Goal: Task Accomplishment & Management: Manage account settings

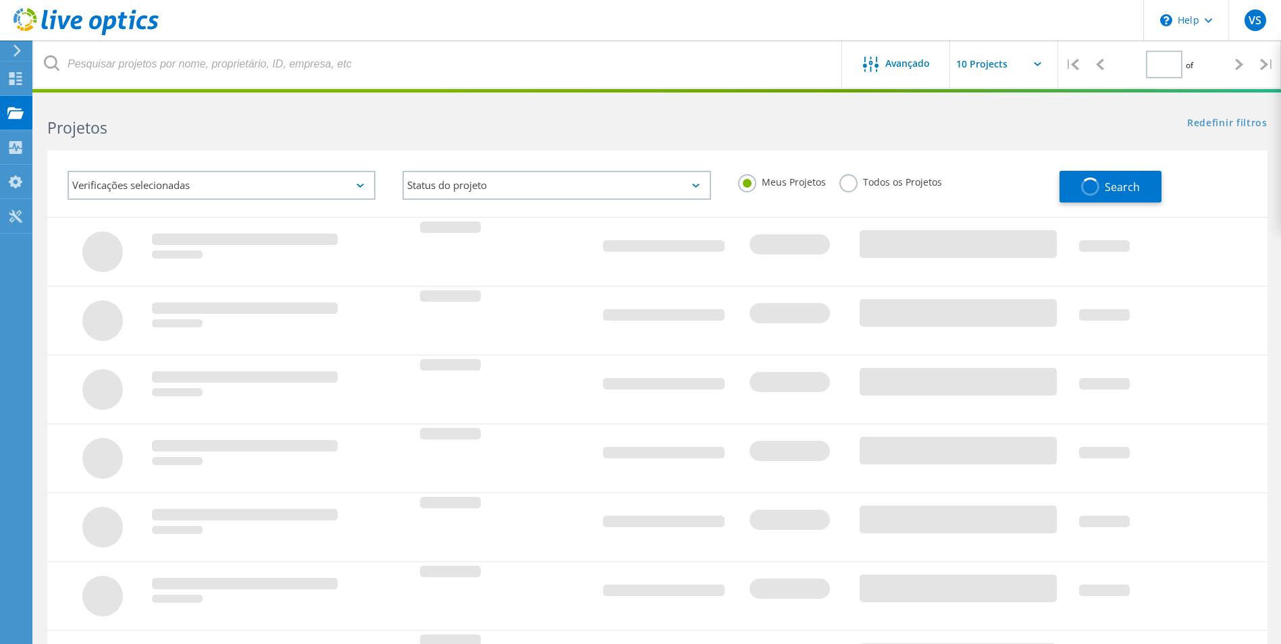
type input "1"
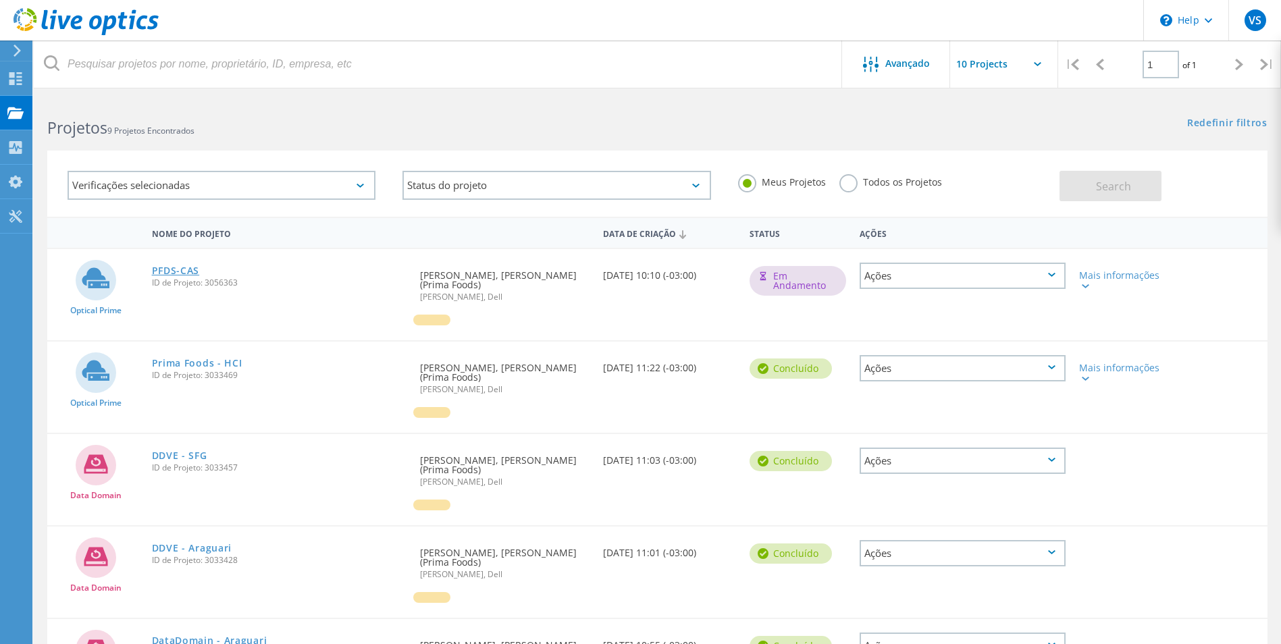
click at [175, 272] on link "PFDS-CAS" at bounding box center [176, 270] width 48 height 9
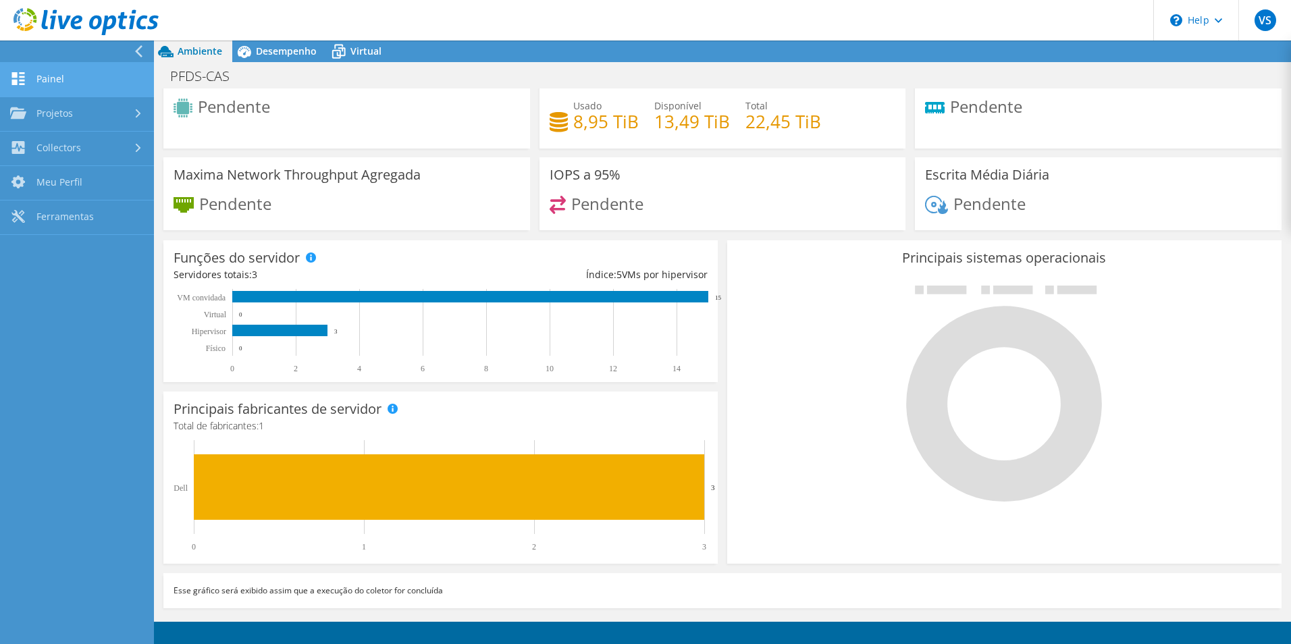
click at [47, 87] on link "Painel" at bounding box center [77, 80] width 154 height 34
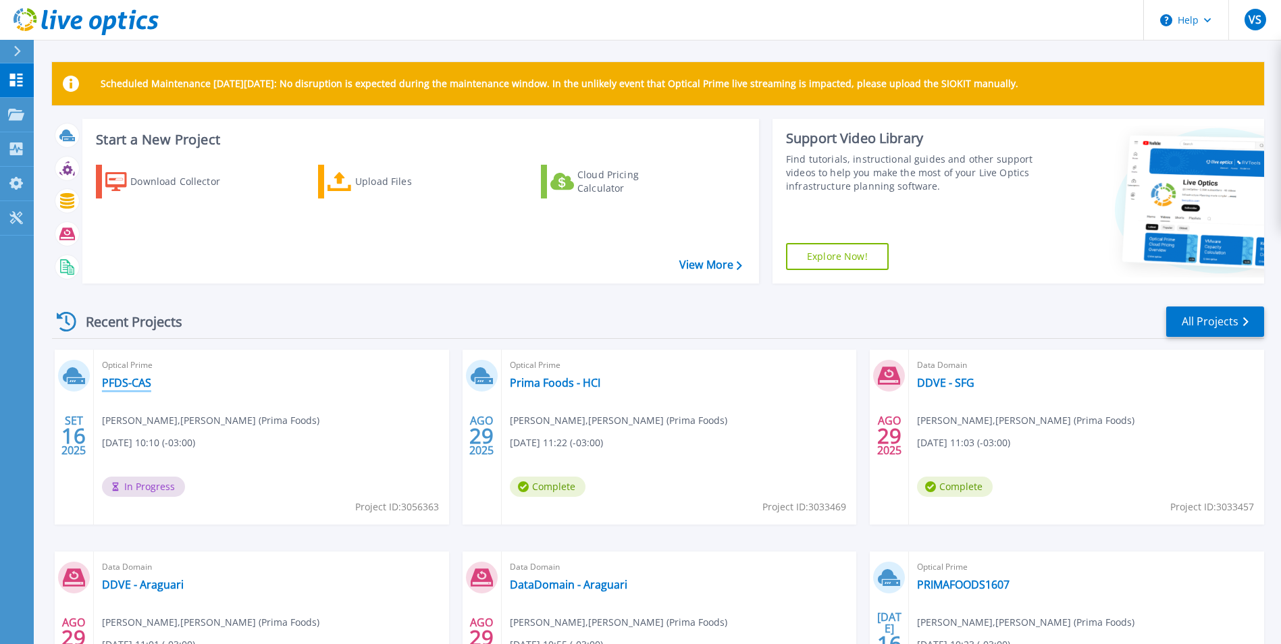
click at [130, 379] on link "PFDS-CAS" at bounding box center [126, 383] width 49 height 14
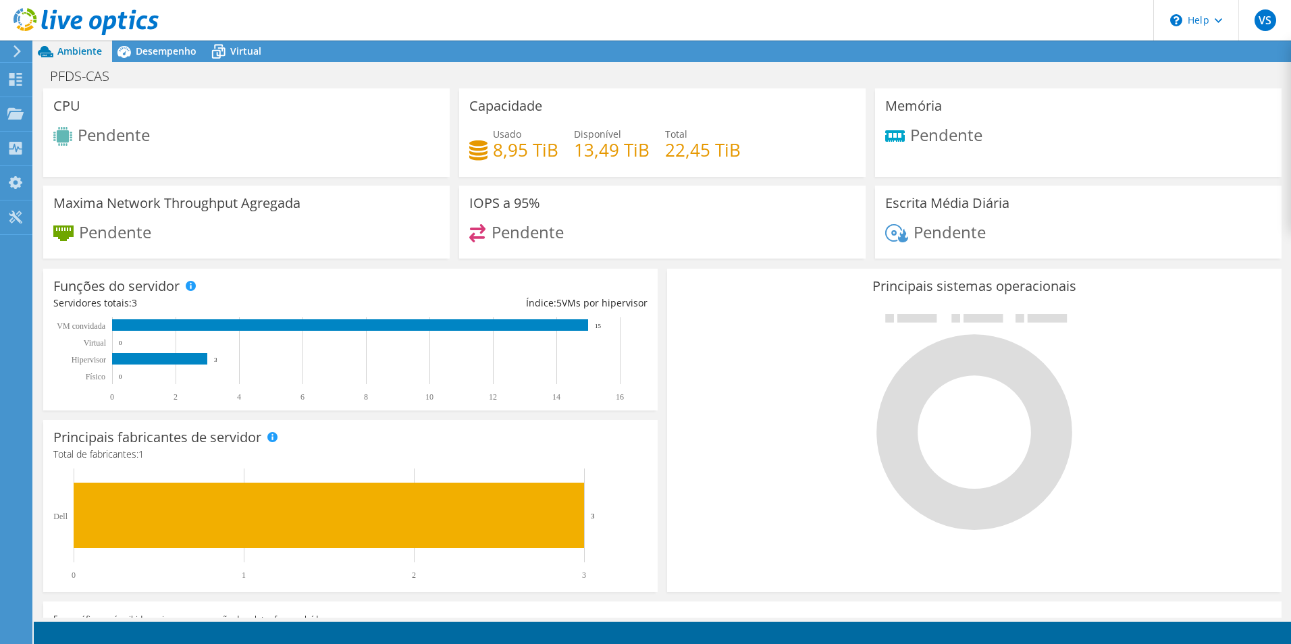
click at [77, 52] on span "Ambiente" at bounding box center [79, 51] width 45 height 13
click at [11, 45] on div at bounding box center [14, 51] width 15 height 12
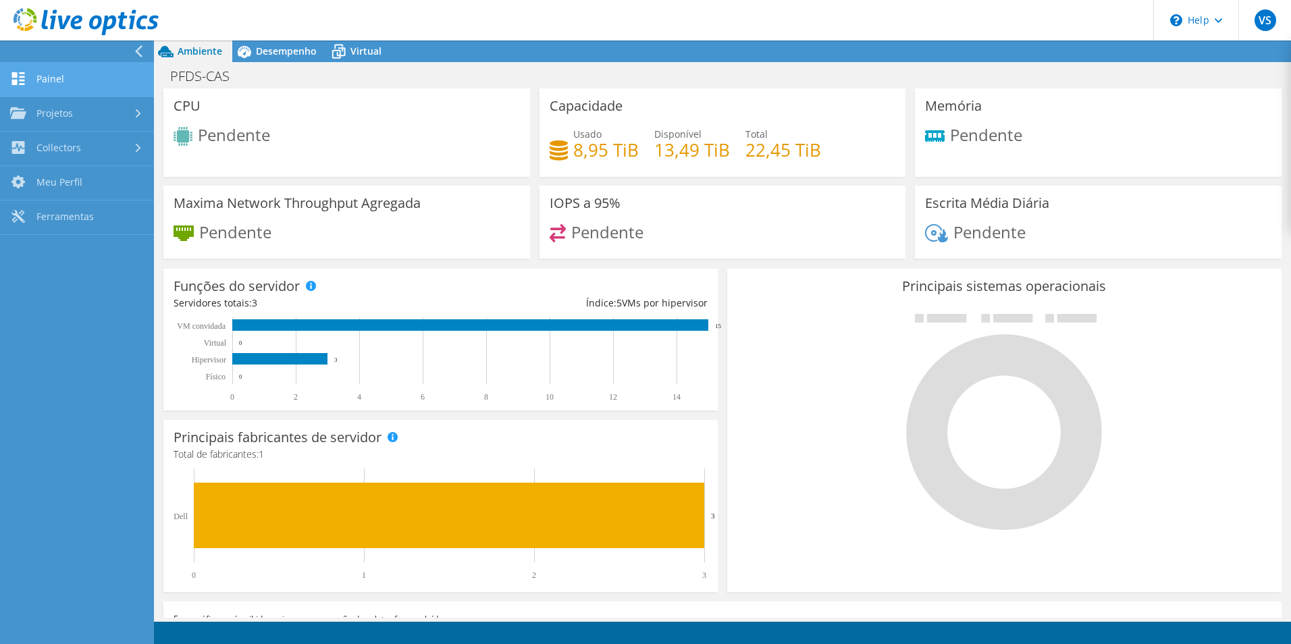
click at [35, 78] on link "Painel" at bounding box center [77, 80] width 154 height 34
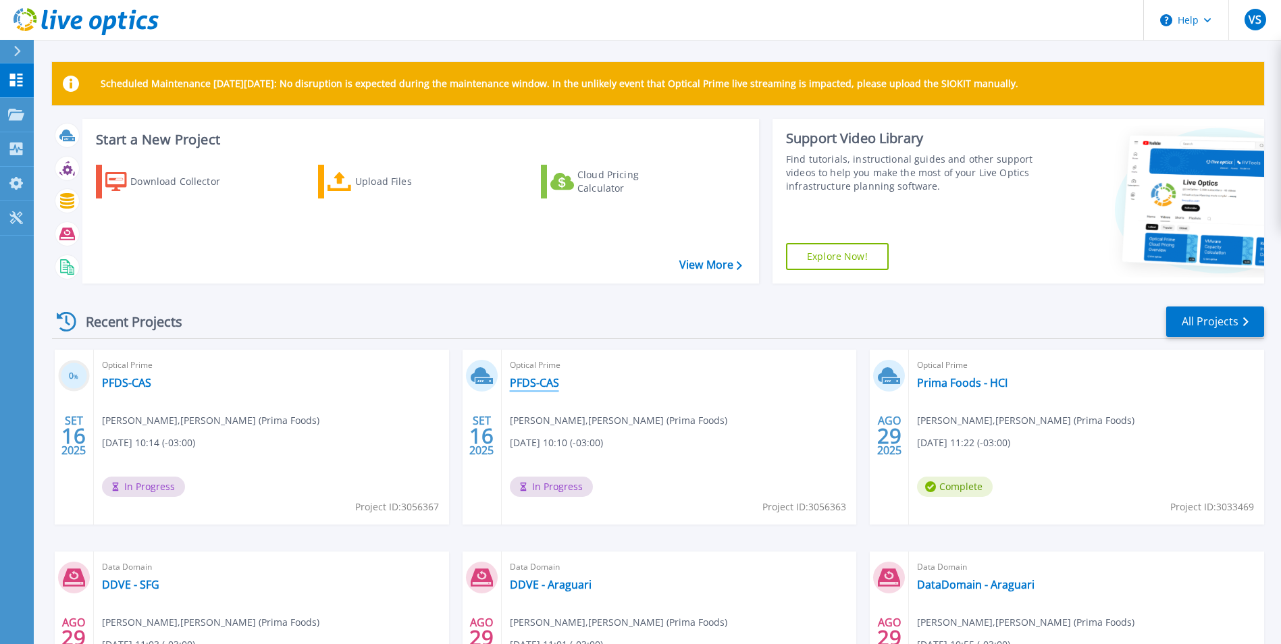
click at [543, 384] on link "PFDS-CAS" at bounding box center [534, 383] width 49 height 14
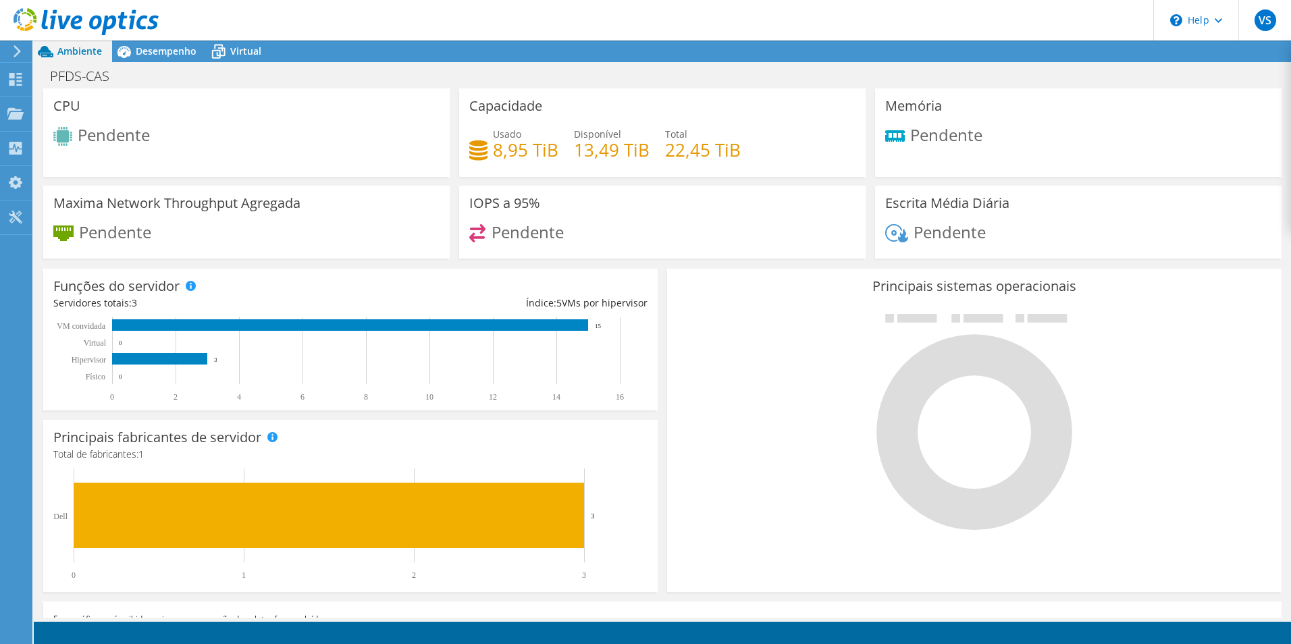
scroll to position [303, 0]
click at [151, 48] on span "Desempenho" at bounding box center [166, 51] width 61 height 13
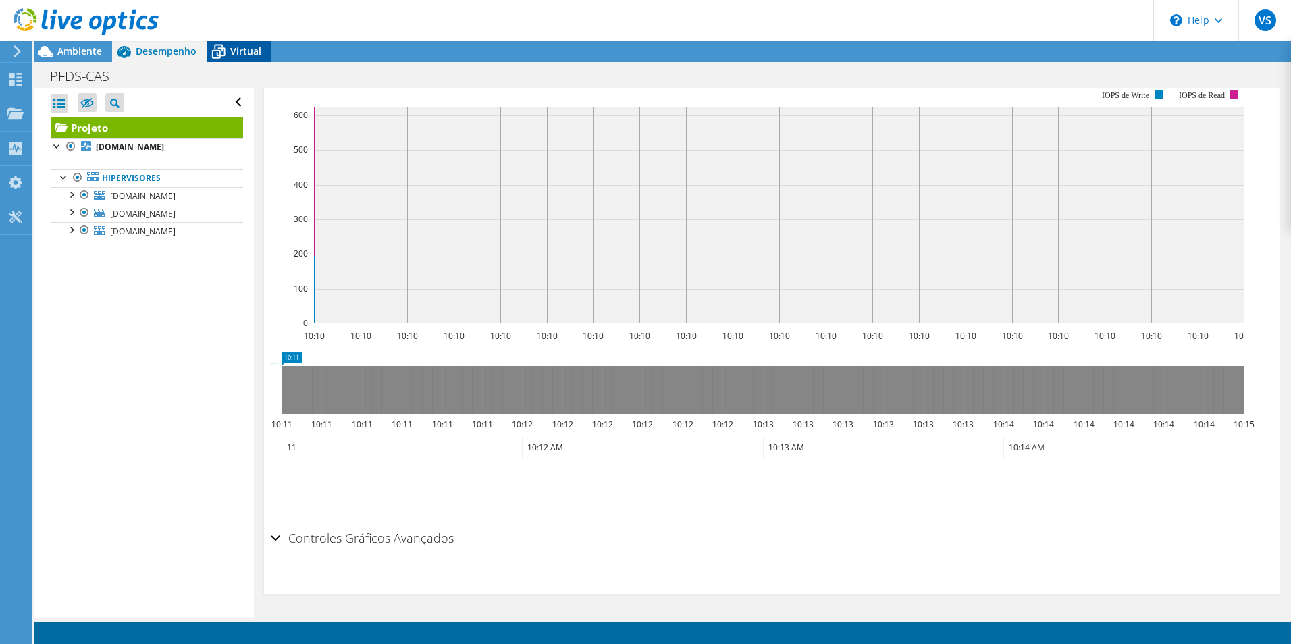
click at [249, 58] on div "Virtual" at bounding box center [239, 52] width 65 height 22
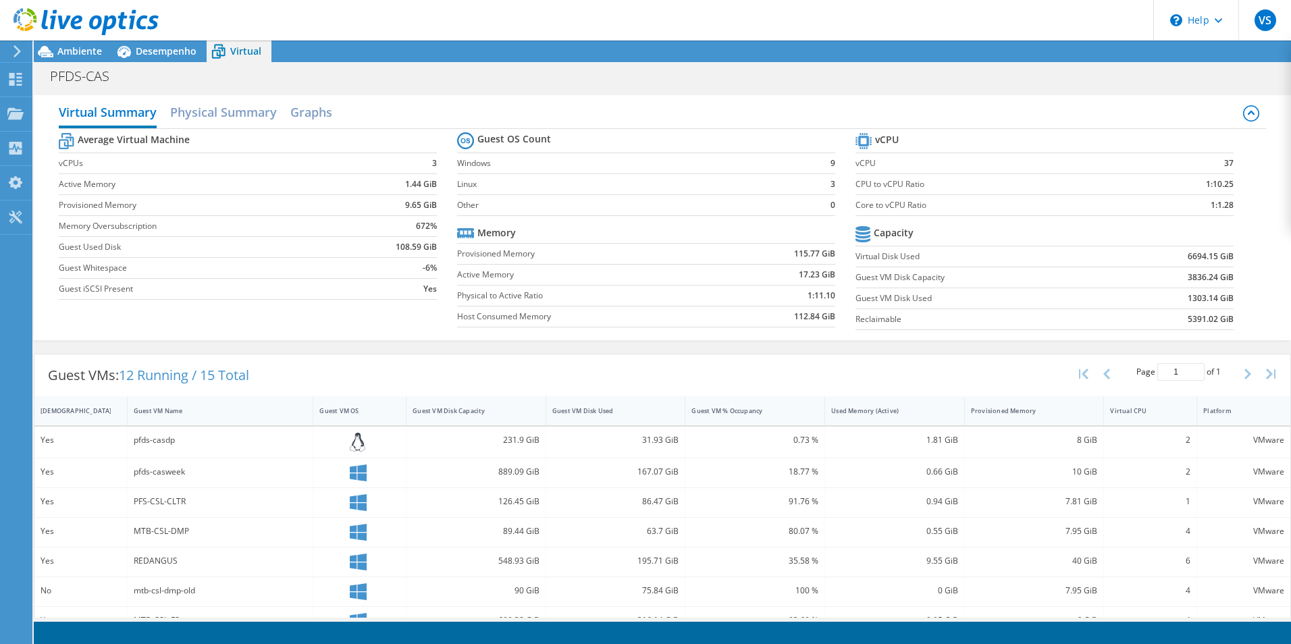
click at [1248, 112] on icon at bounding box center [1251, 113] width 16 height 16
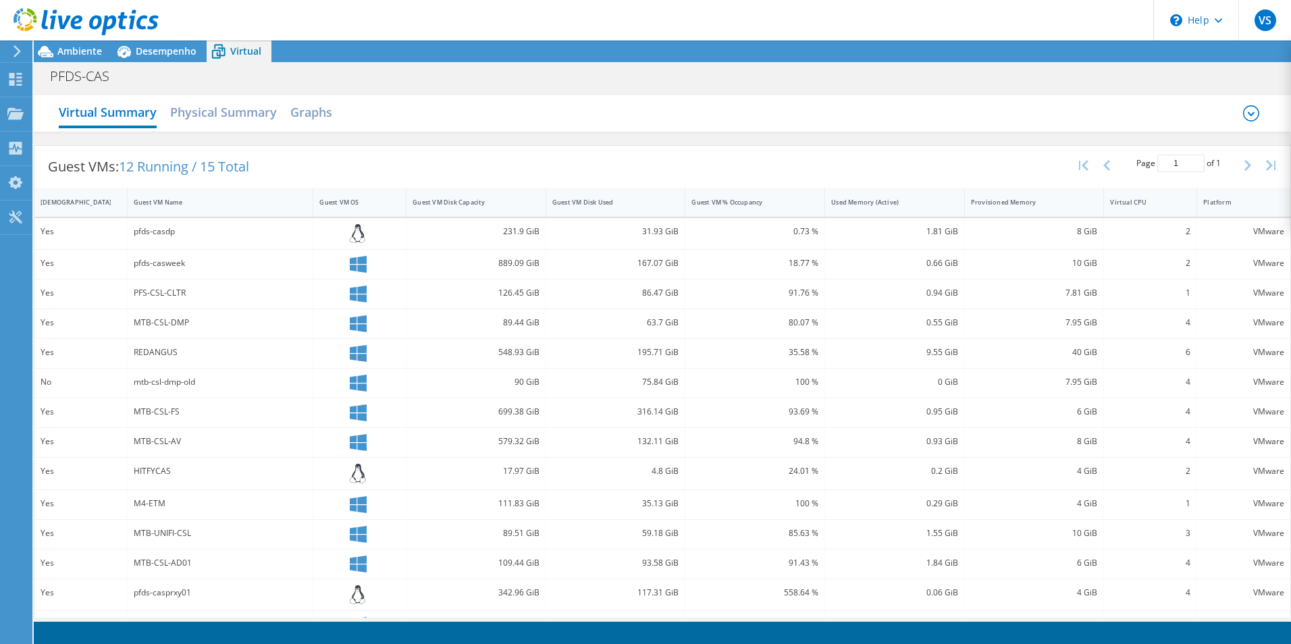
click at [16, 54] on icon at bounding box center [17, 51] width 10 height 12
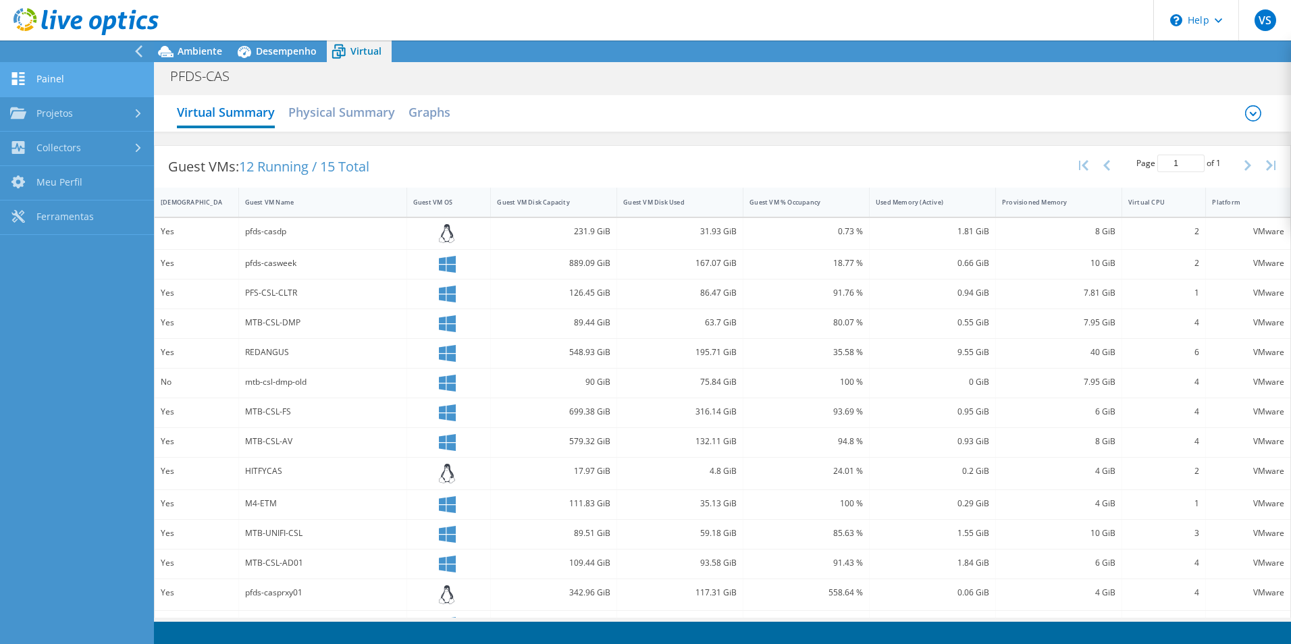
click at [41, 92] on link "Painel" at bounding box center [77, 80] width 154 height 34
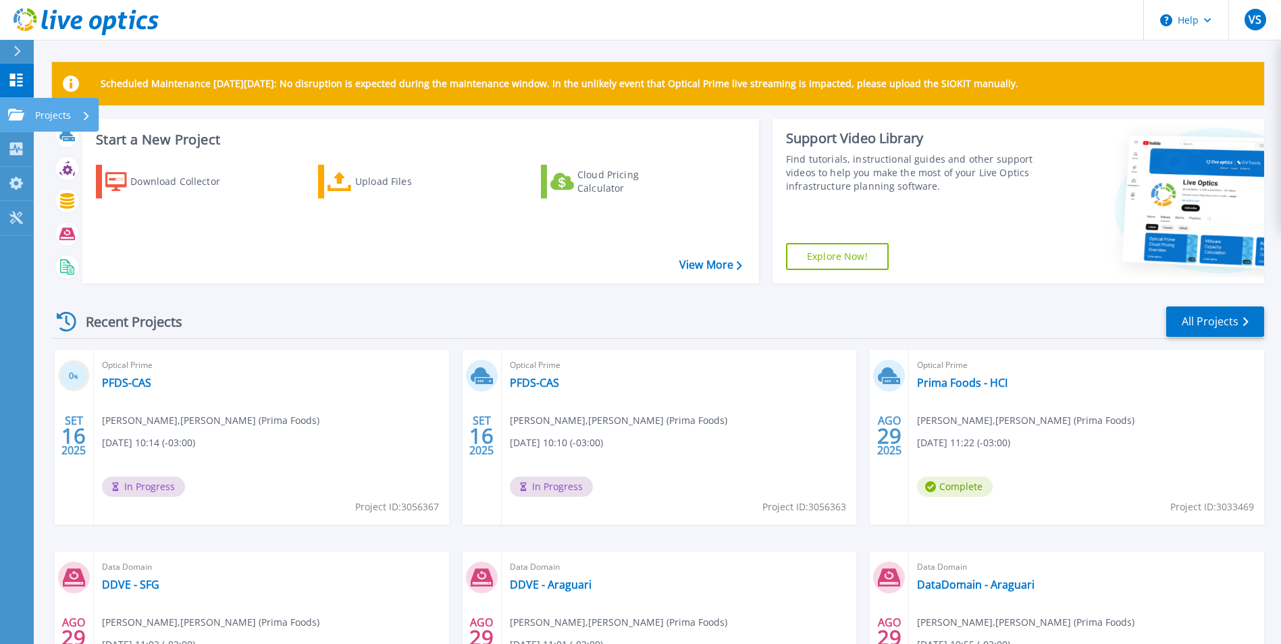
click at [4, 121] on link "Projects Projects" at bounding box center [17, 115] width 34 height 34
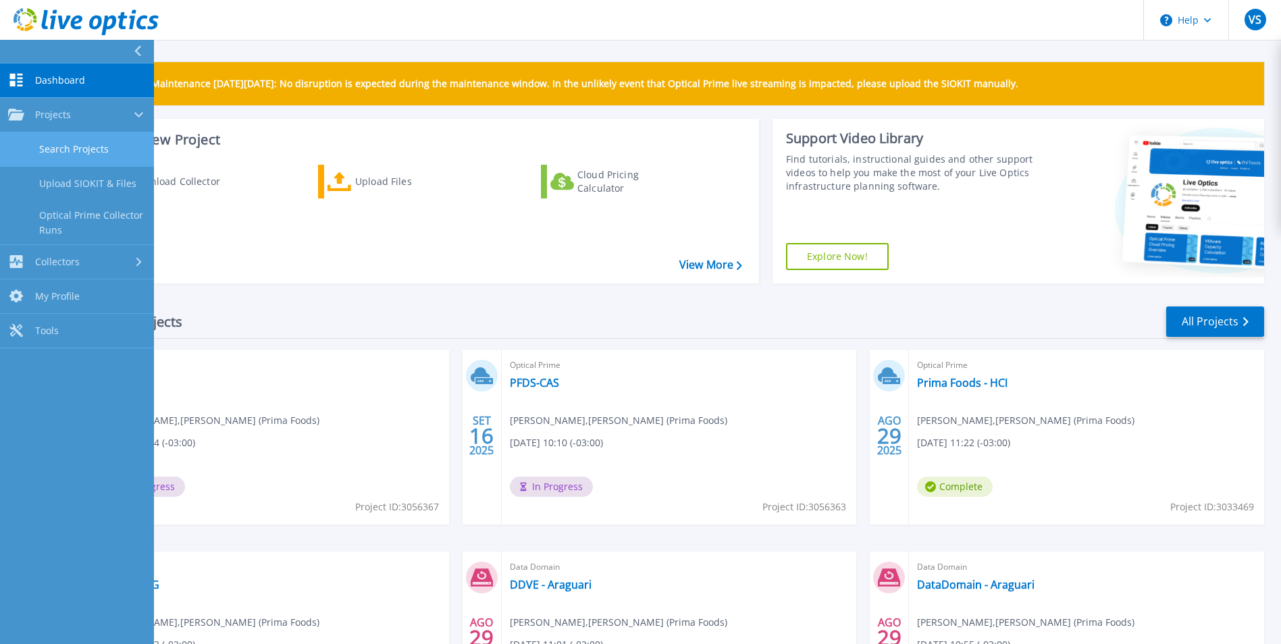
click at [112, 155] on link "Search Projects" at bounding box center [77, 149] width 154 height 34
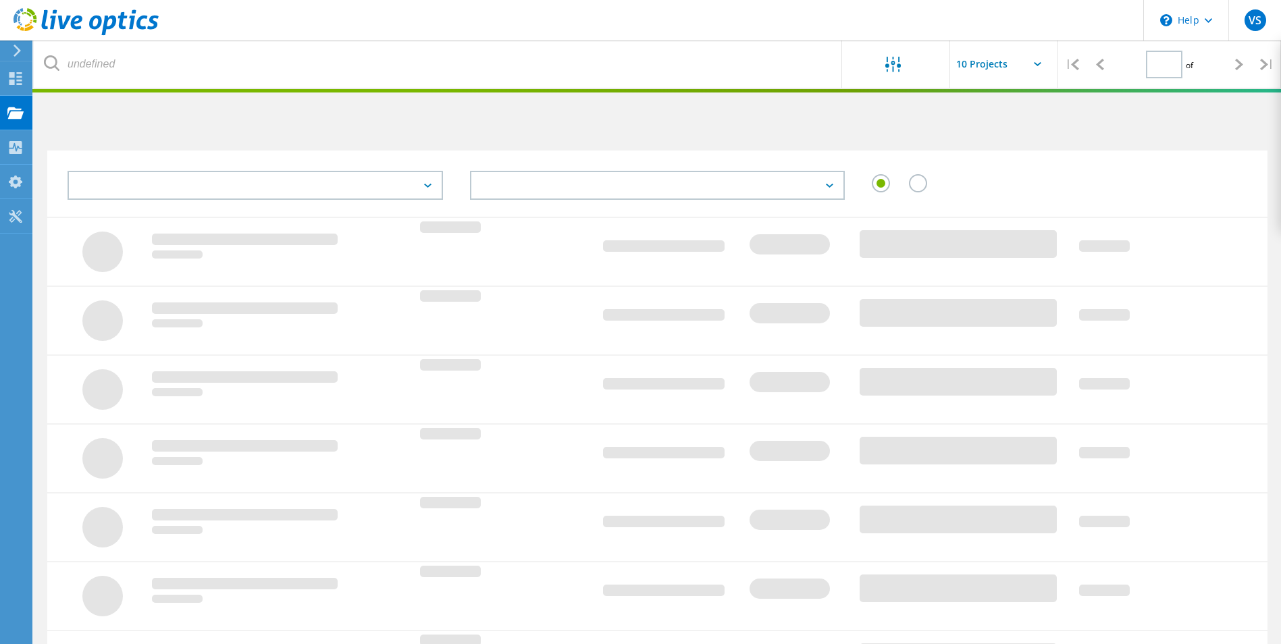
type input "1"
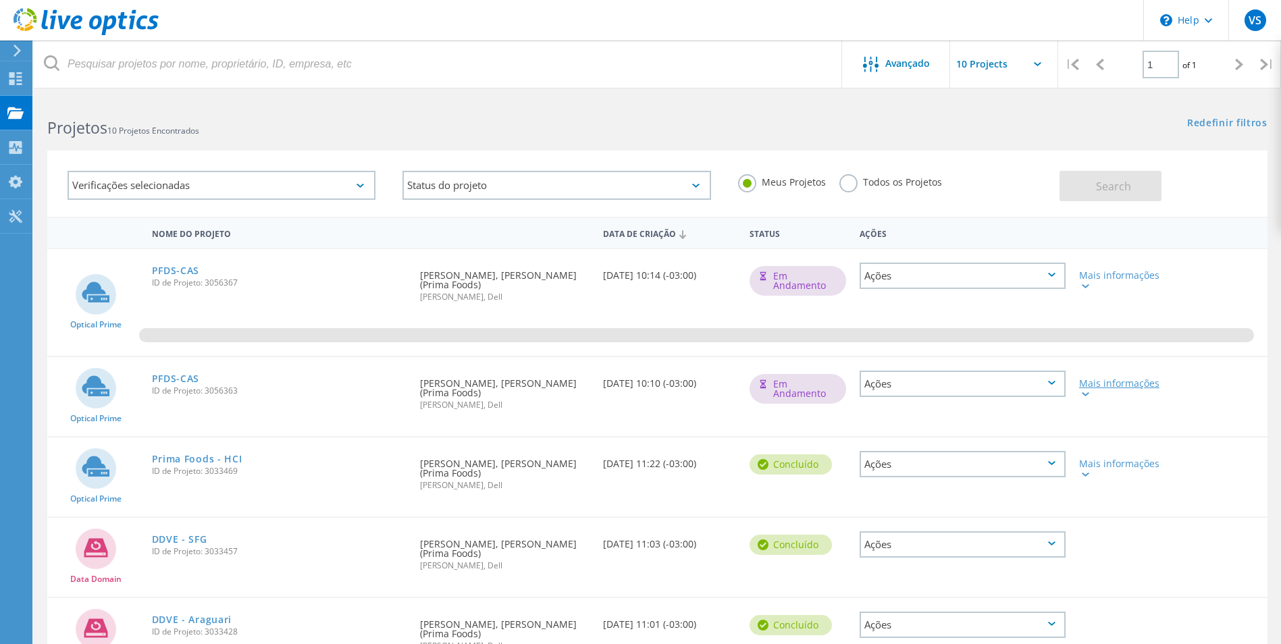
click at [1094, 379] on div "Mais informações" at bounding box center [1121, 388] width 84 height 19
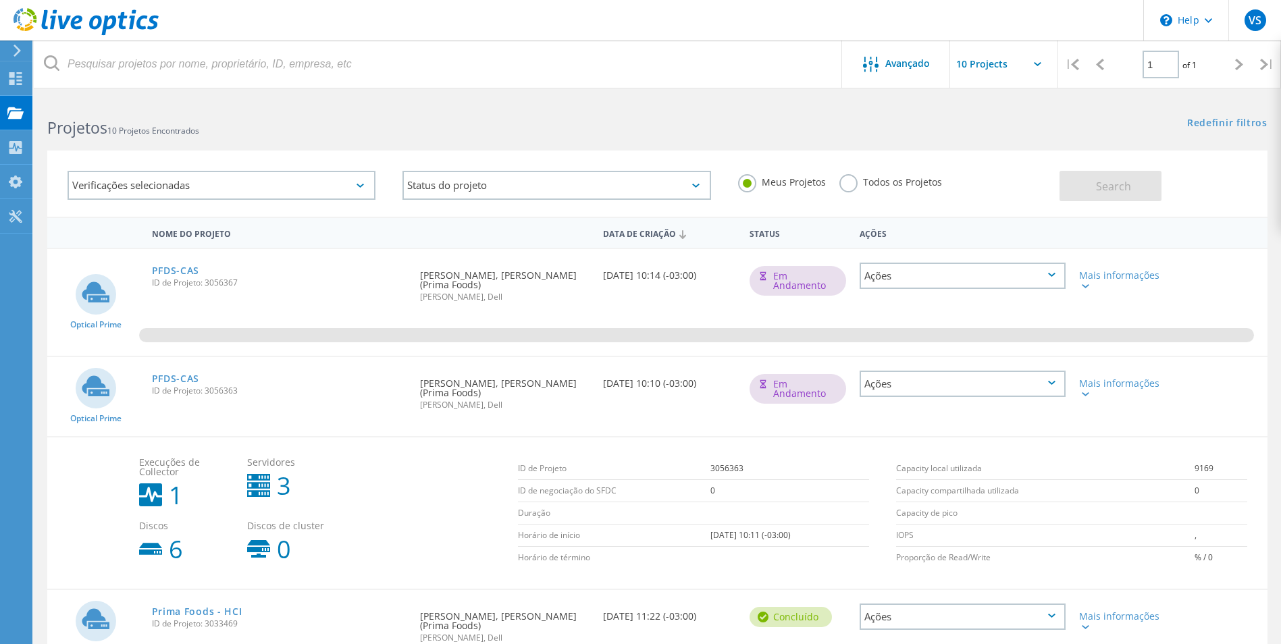
click at [1003, 371] on div "Ações" at bounding box center [962, 384] width 206 height 26
click at [973, 405] on div "Apagar" at bounding box center [962, 415] width 203 height 21
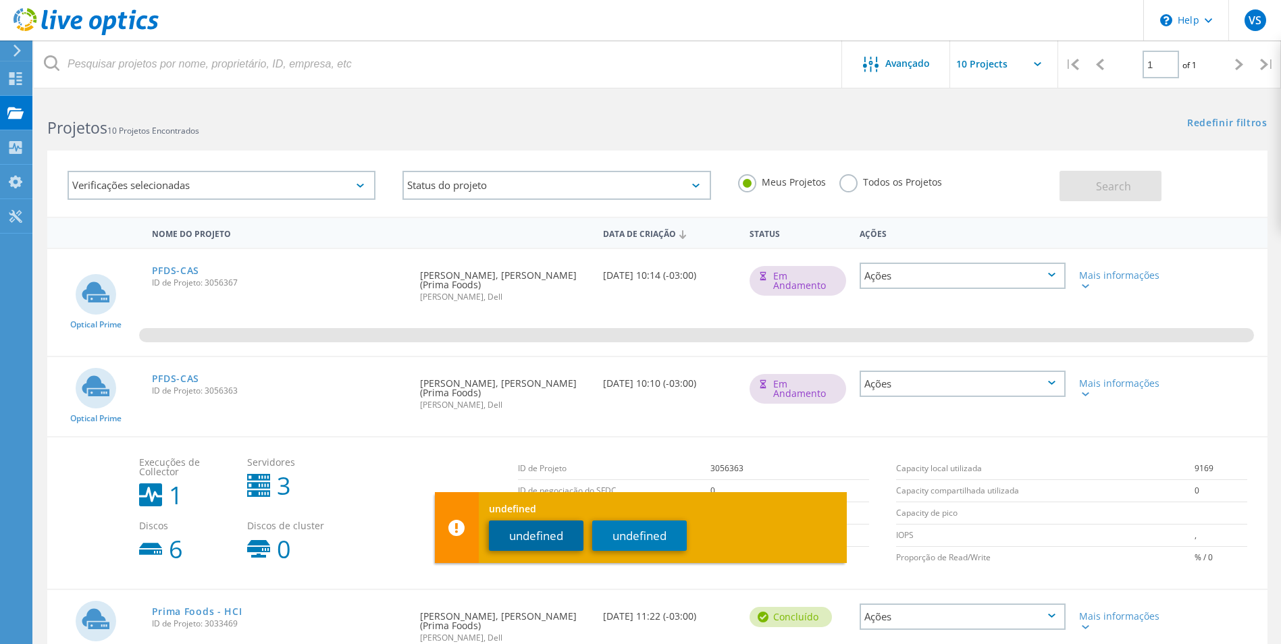
click at [549, 539] on button "undefined" at bounding box center [536, 536] width 95 height 30
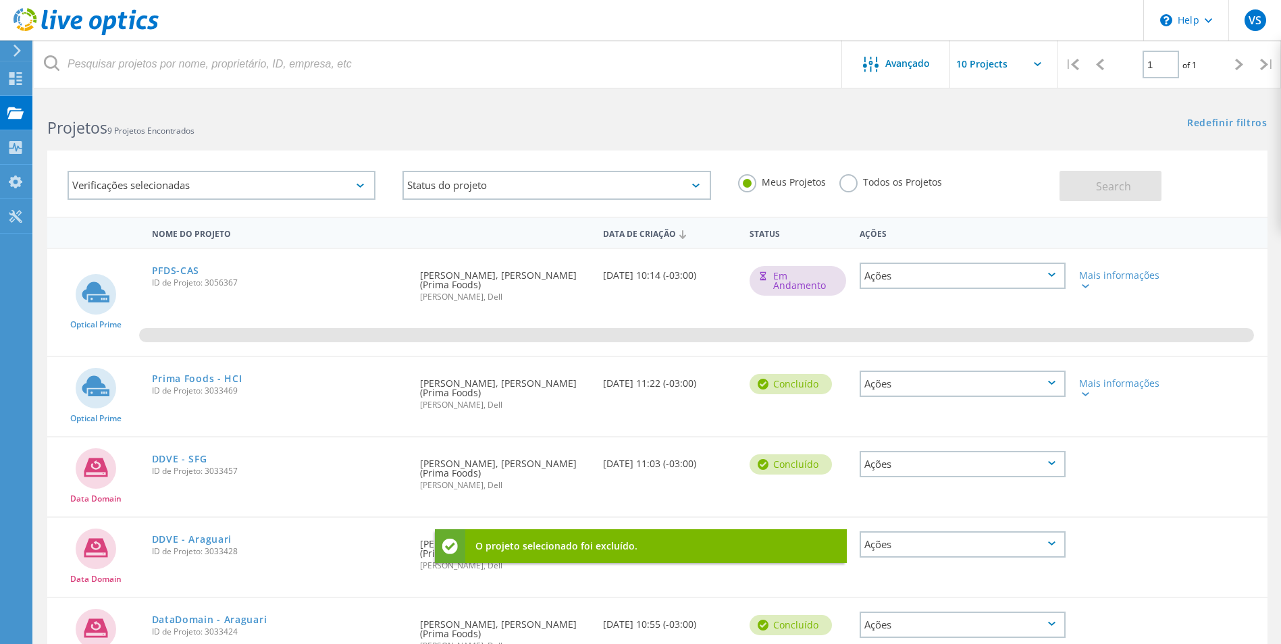
click at [14, 47] on icon at bounding box center [17, 51] width 10 height 12
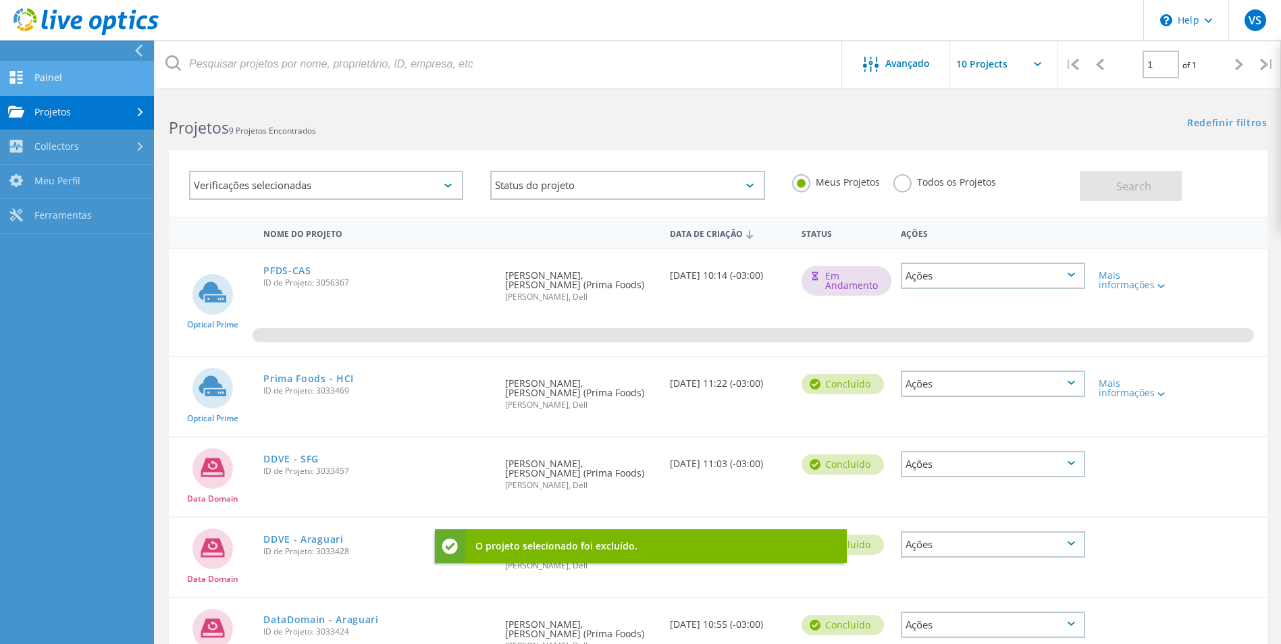
click at [44, 82] on link "Painel" at bounding box center [77, 78] width 154 height 34
